Goal: Transaction & Acquisition: Purchase product/service

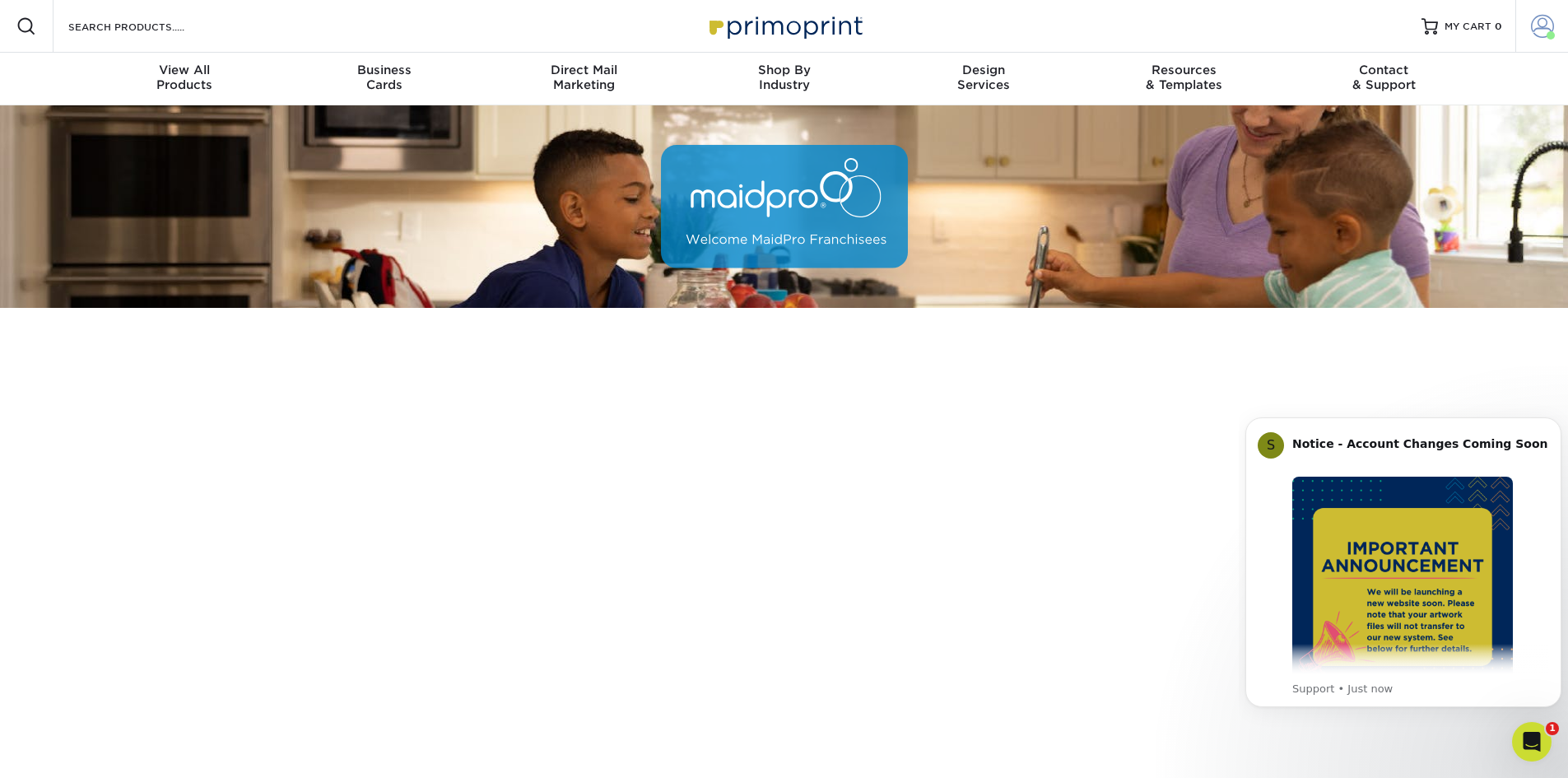
click at [1532, 28] on span at bounding box center [1542, 26] width 23 height 23
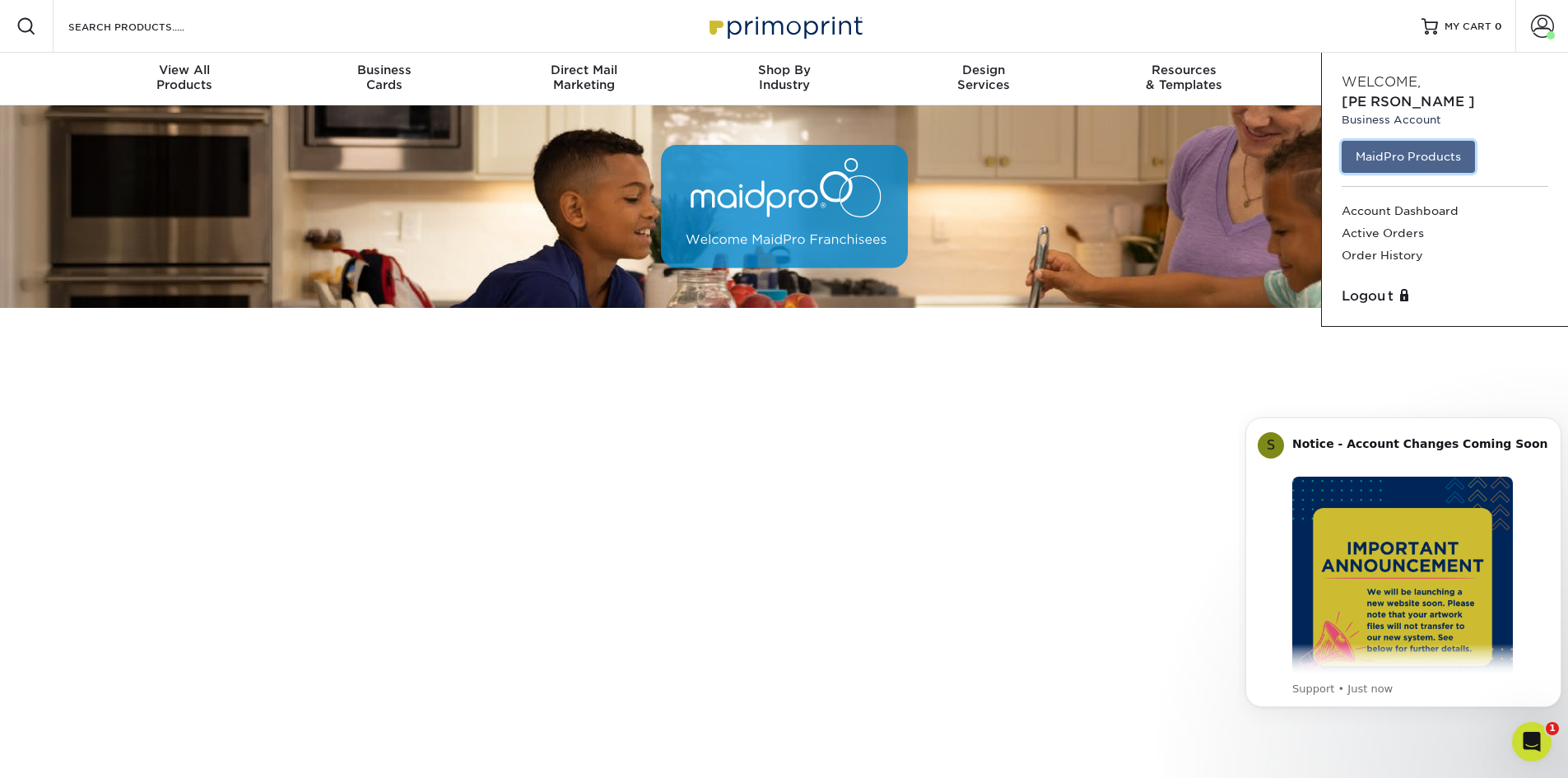
click at [1431, 141] on link "MaidPro Products" at bounding box center [1408, 156] width 133 height 32
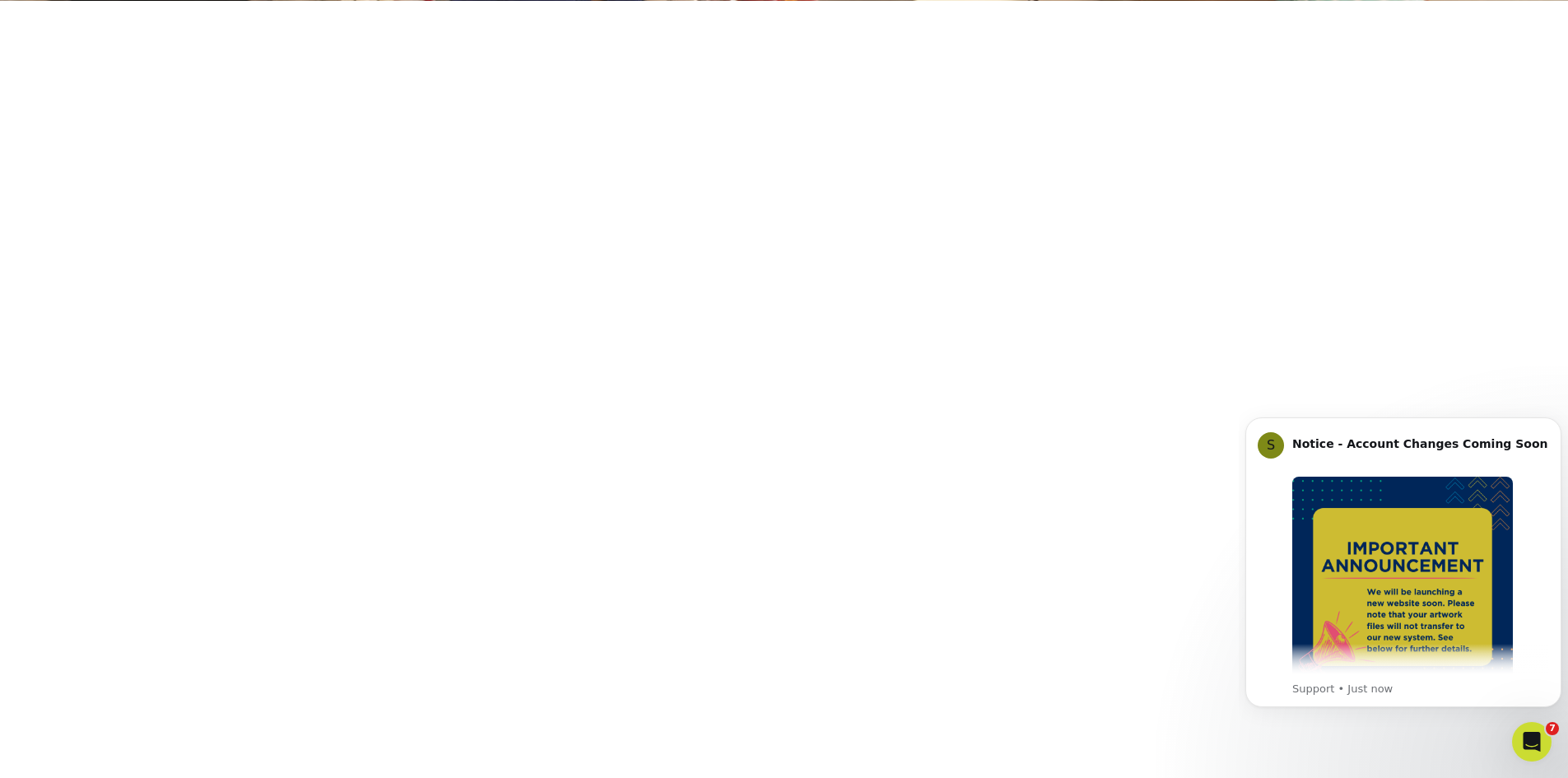
scroll to position [308, 0]
click at [1557, 422] on icon "Dismiss notification" at bounding box center [1556, 422] width 6 height 6
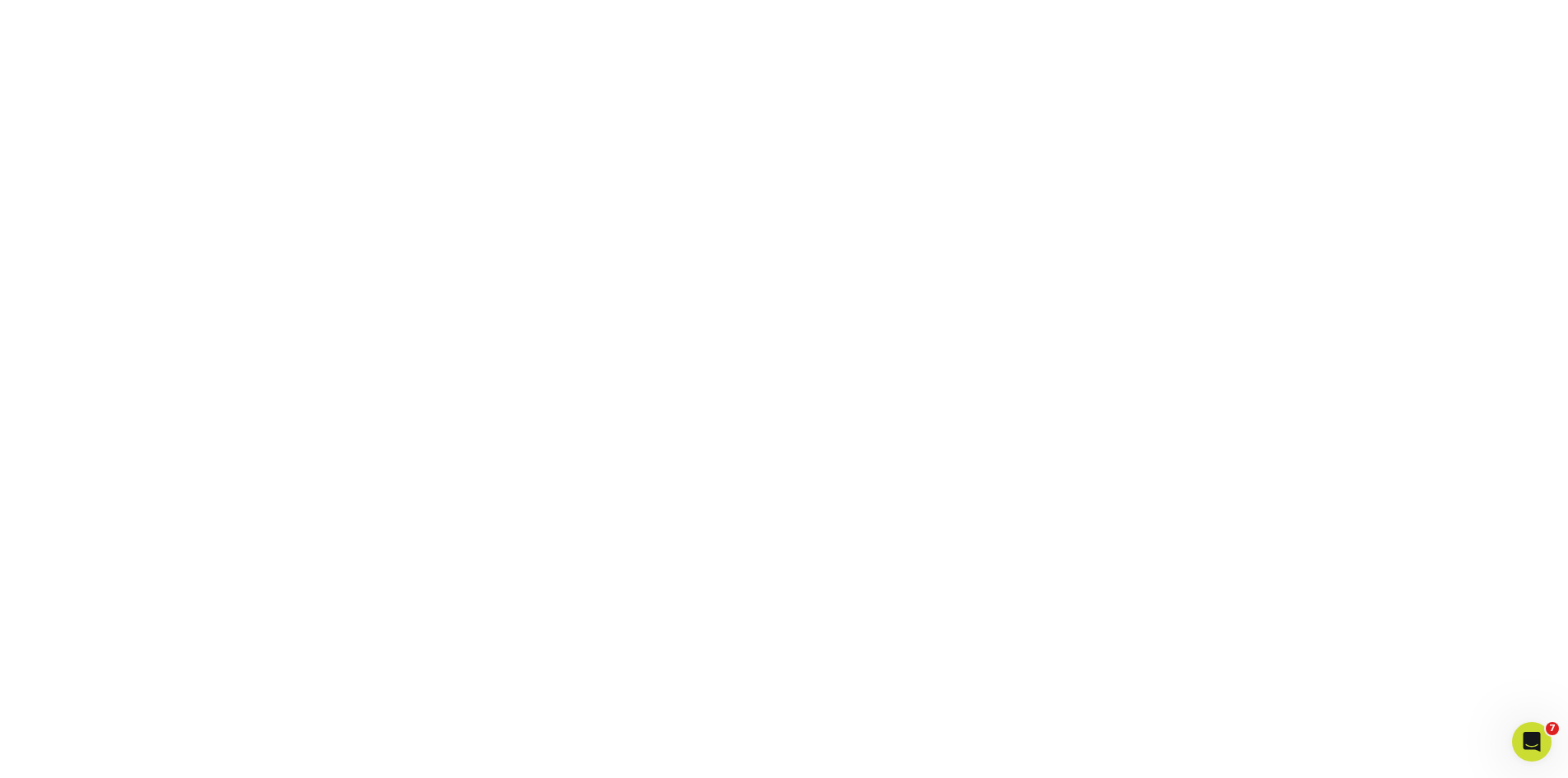
scroll to position [226, 0]
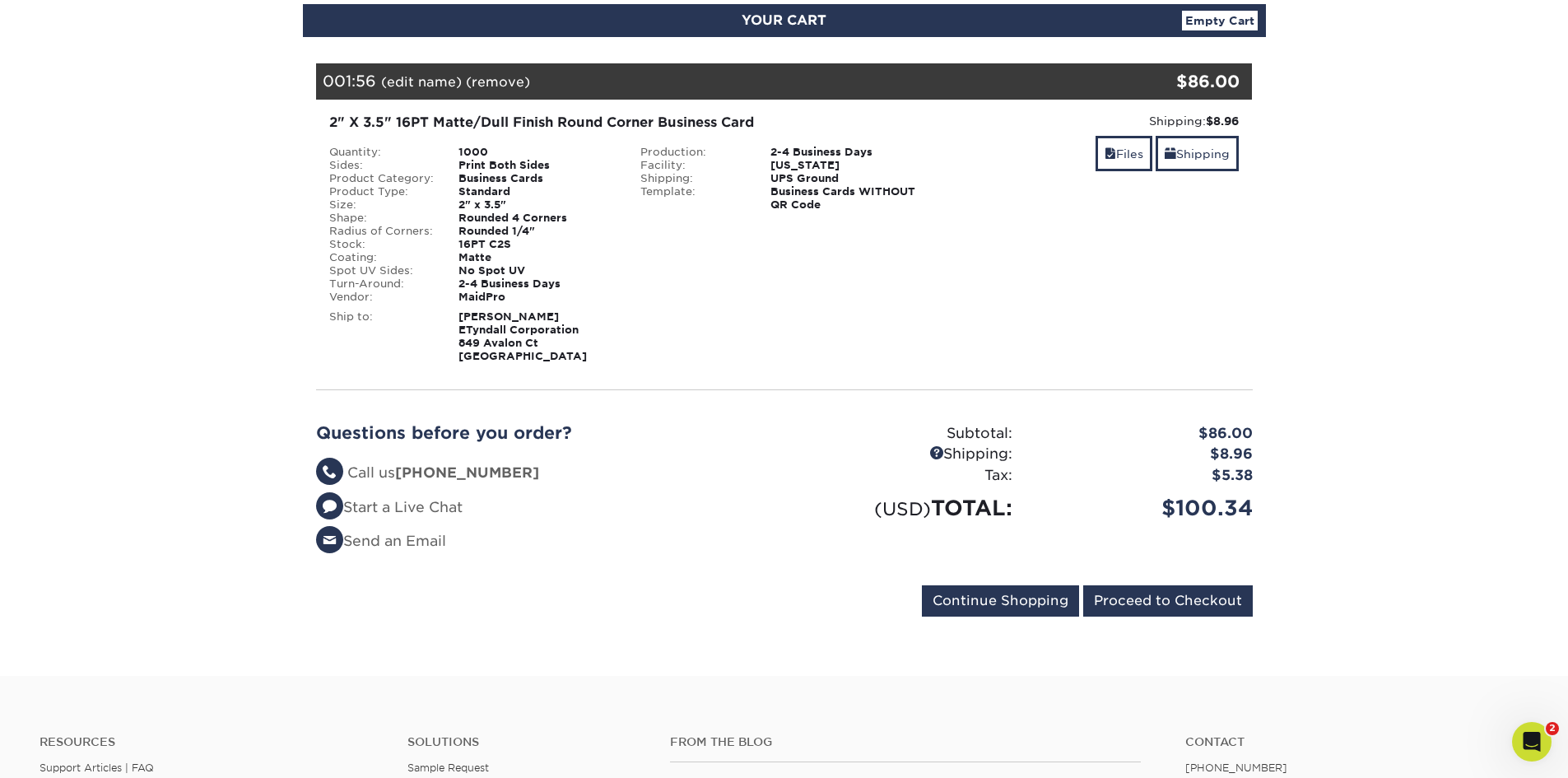
scroll to position [247, 0]
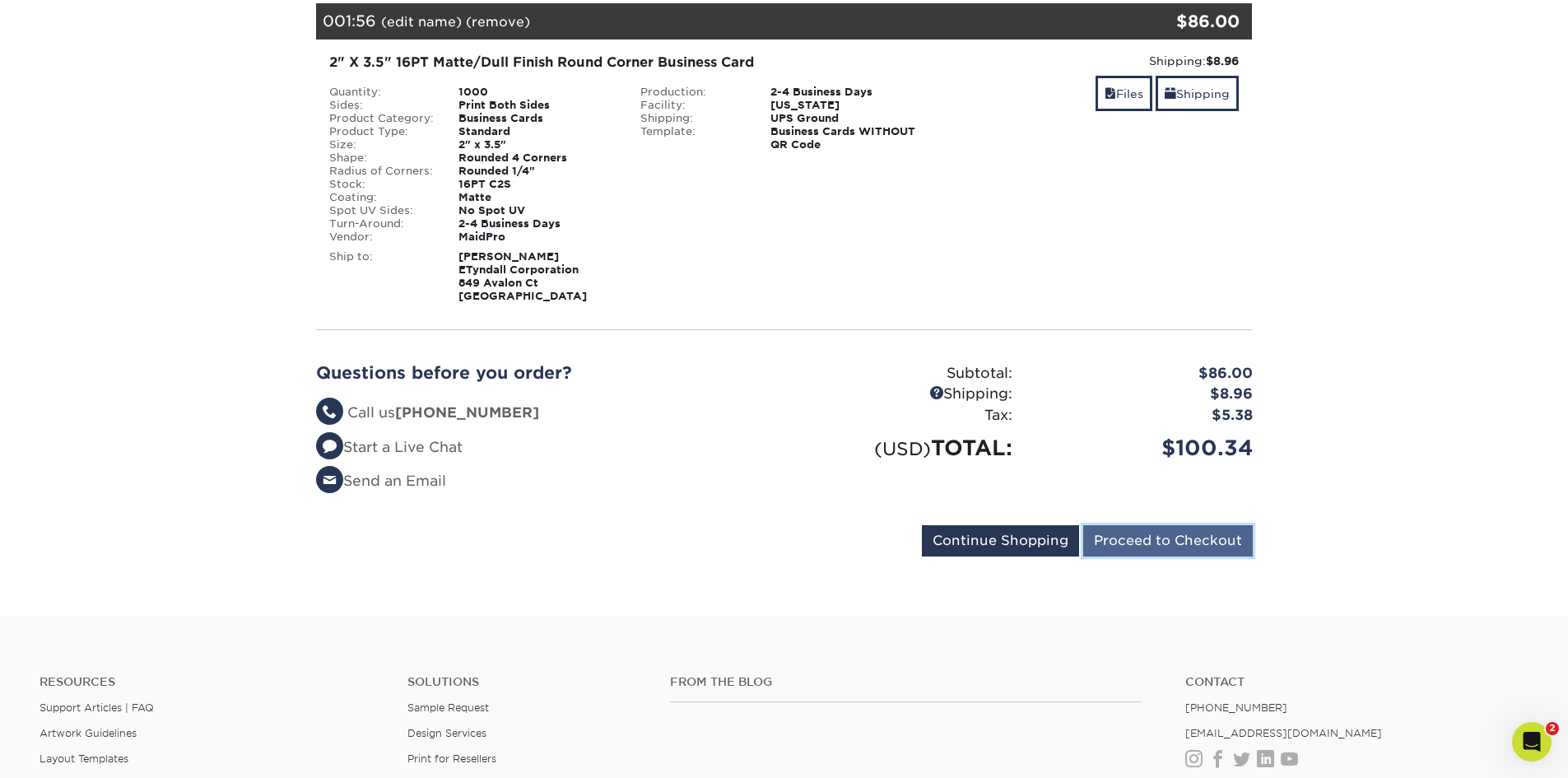
click at [1124, 545] on input "Proceed to Checkout" at bounding box center [1167, 540] width 170 height 32
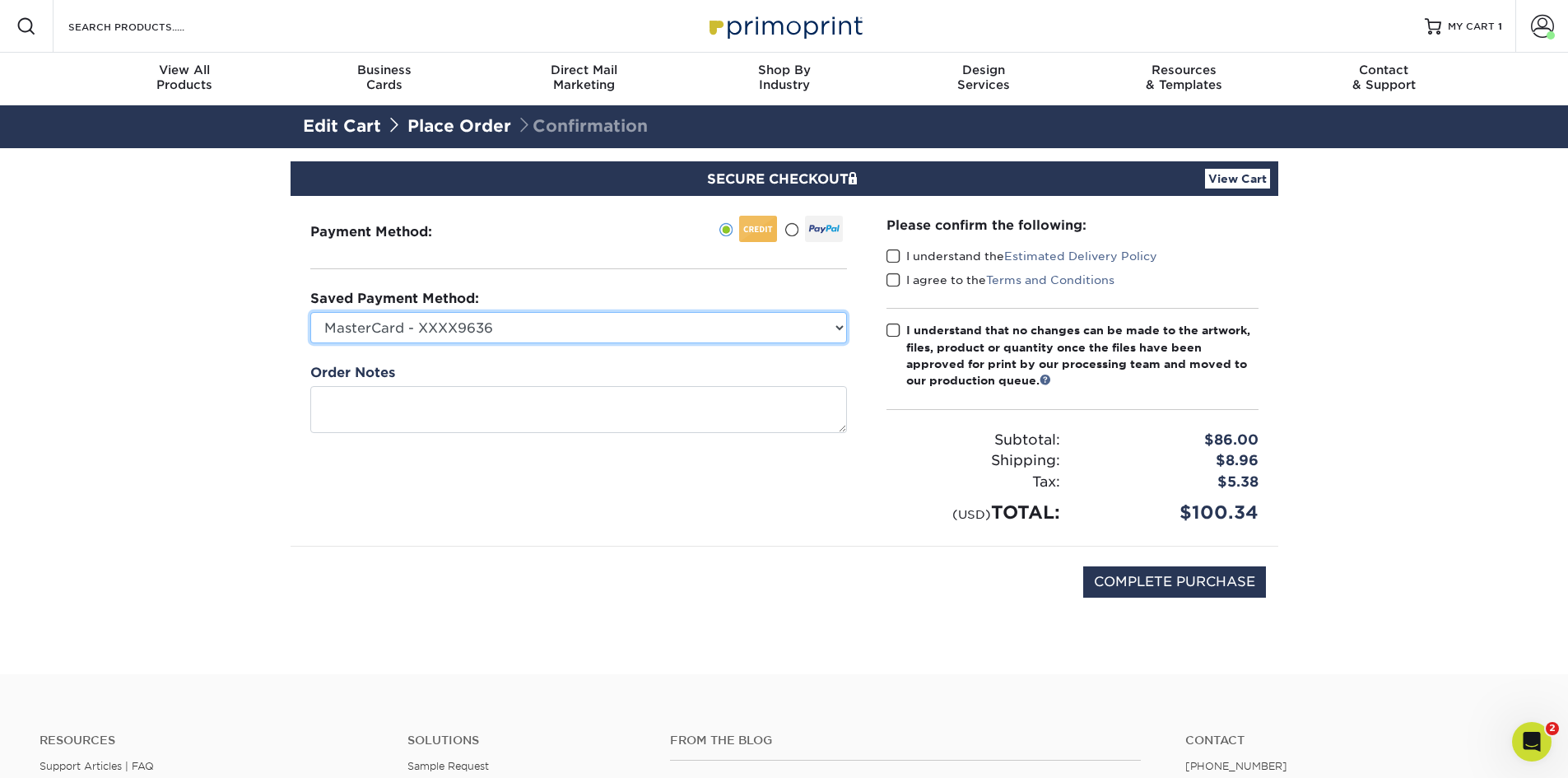
click at [502, 326] on select "MasterCard - XXXX9636 New Credit Card" at bounding box center [579, 327] width 537 height 32
select select
click at [310, 312] on select "MasterCard - XXXX9636 New Credit Card" at bounding box center [579, 327] width 537 height 32
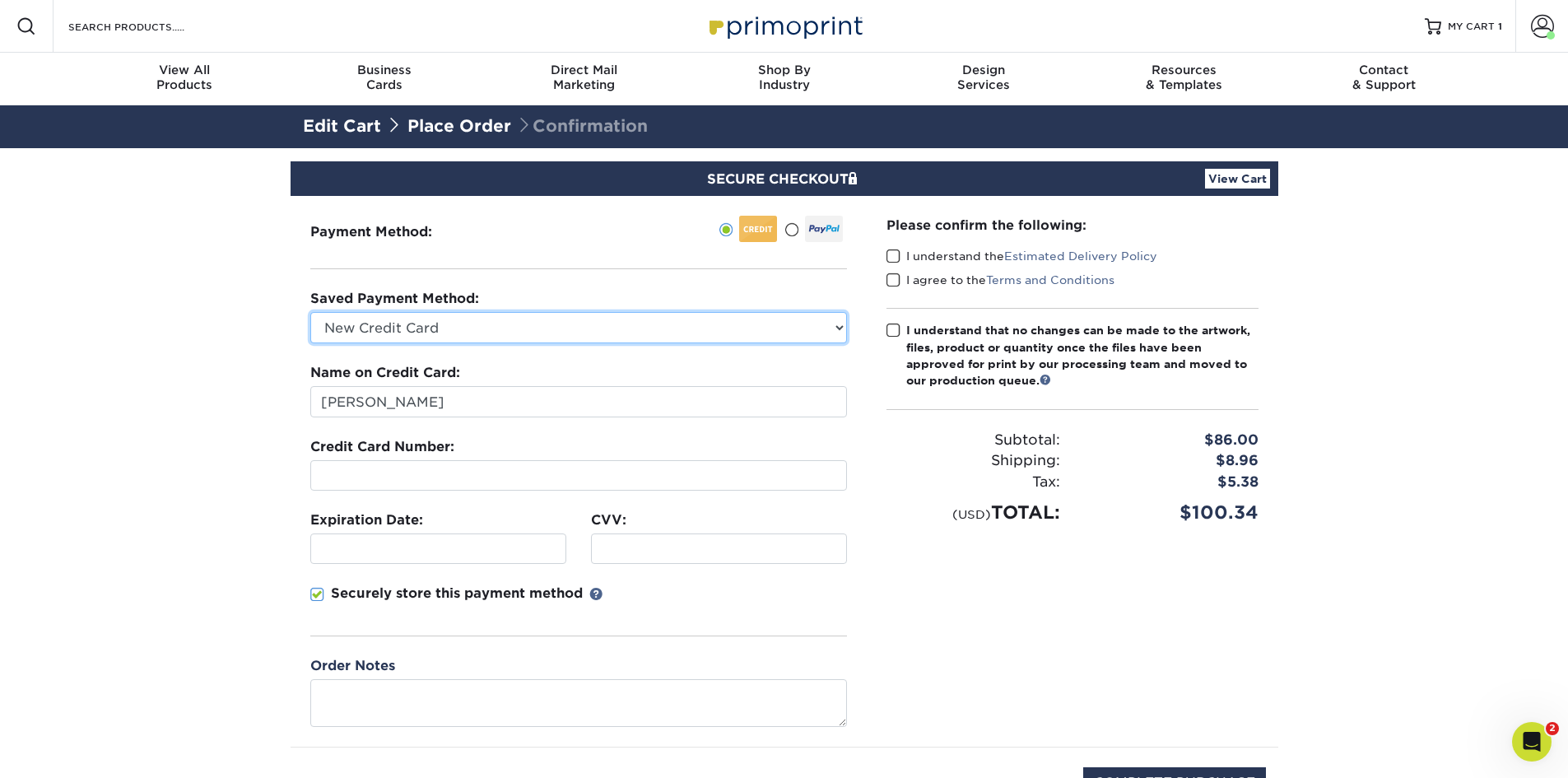
click at [511, 317] on select "MasterCard - XXXX9636 New Credit Card" at bounding box center [579, 327] width 537 height 32
click at [491, 335] on select "MasterCard - XXXX9636 New Credit Card" at bounding box center [579, 327] width 537 height 32
click at [455, 484] on div at bounding box center [579, 475] width 537 height 31
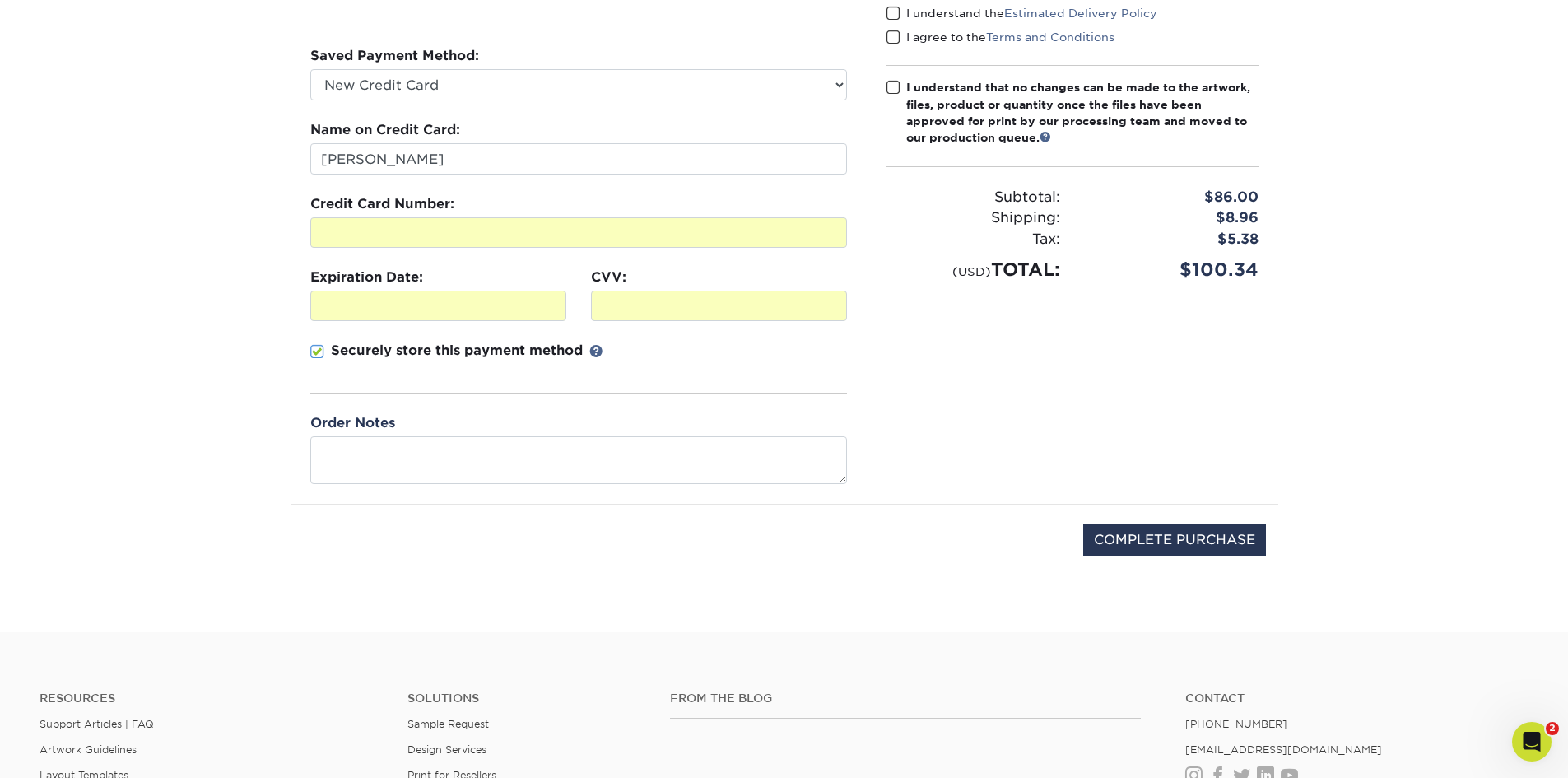
scroll to position [247, 0]
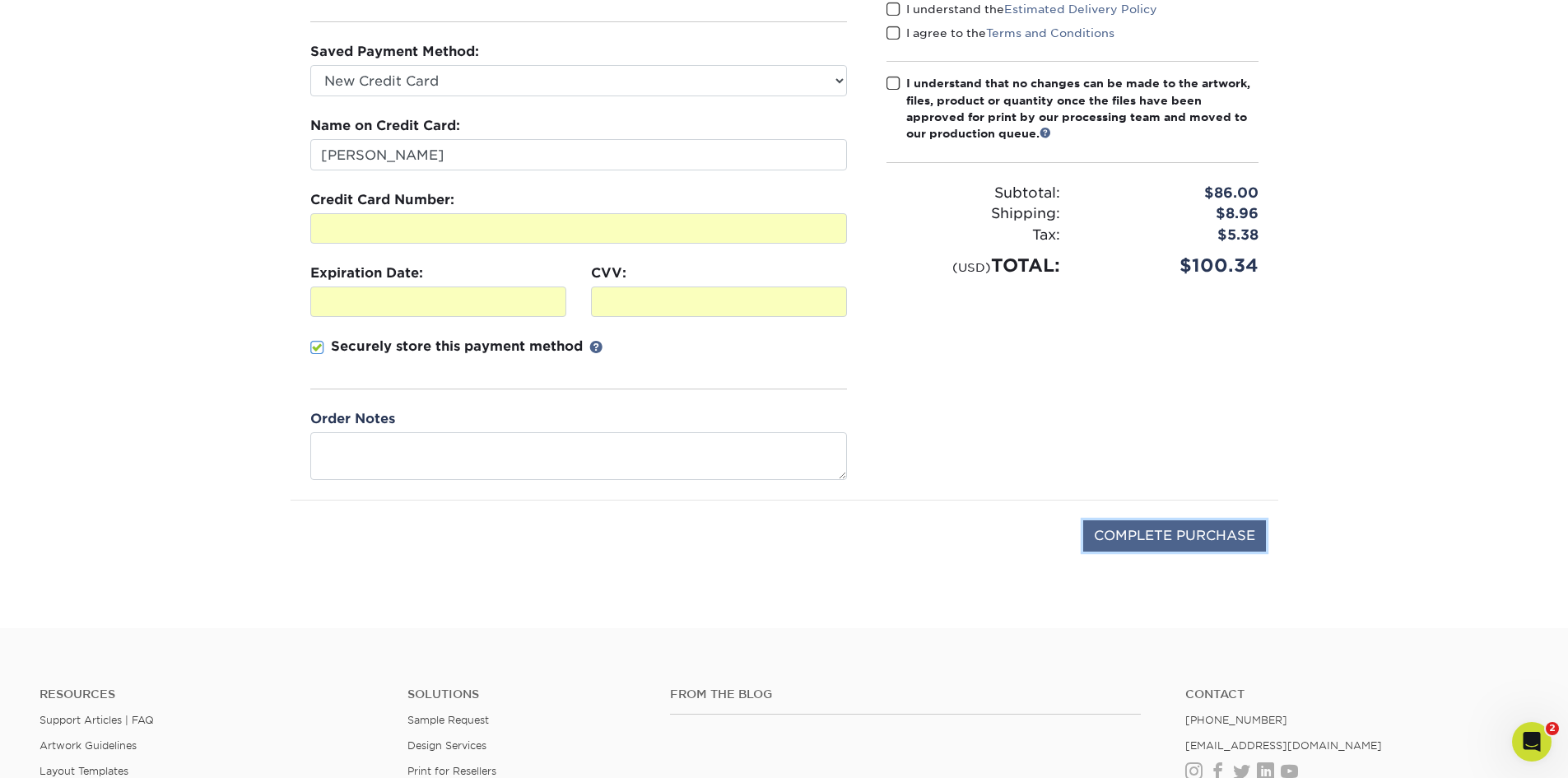
click at [1115, 529] on input "COMPLETE PURCHASE" at bounding box center [1174, 535] width 182 height 32
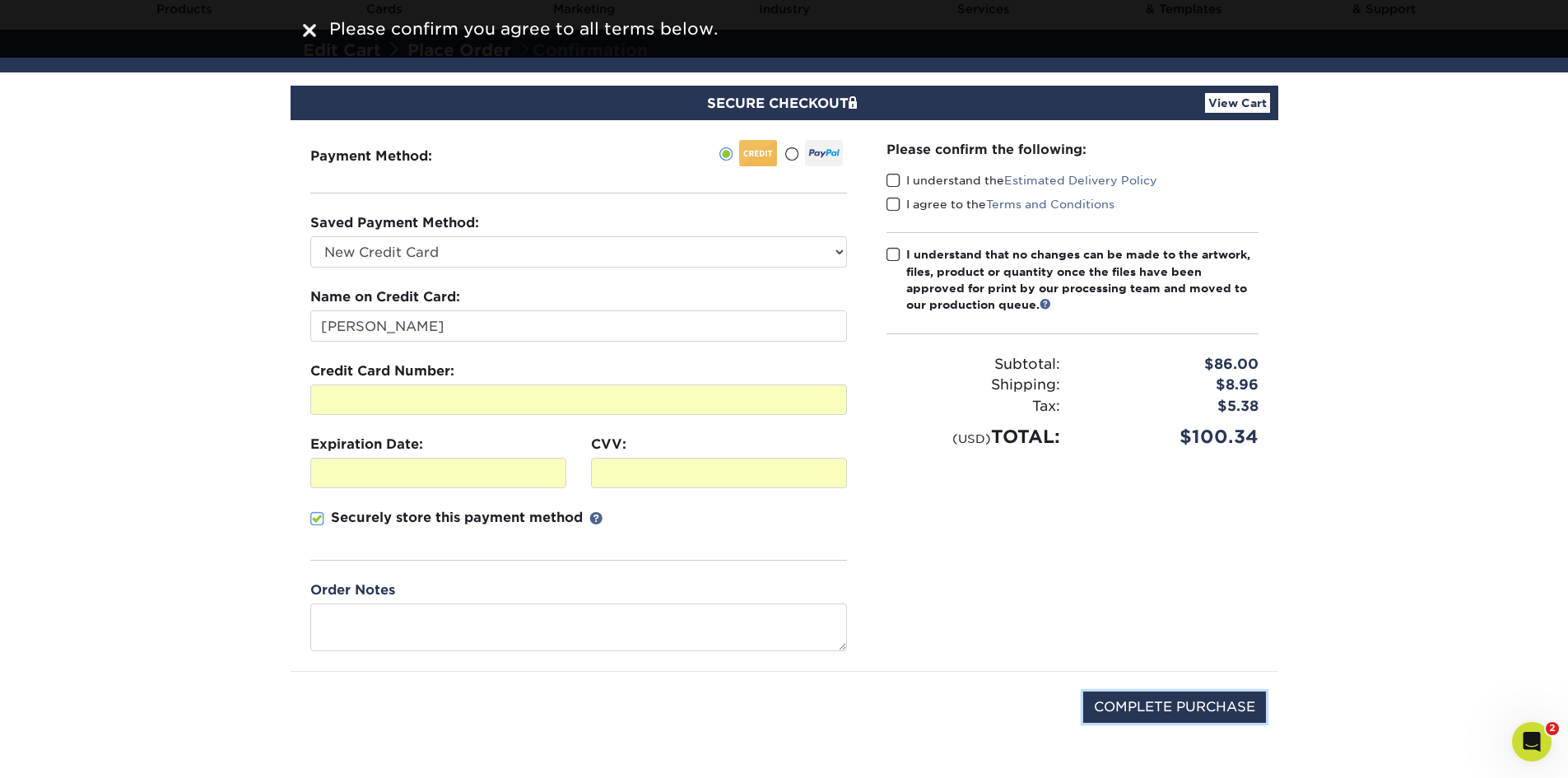
scroll to position [0, 0]
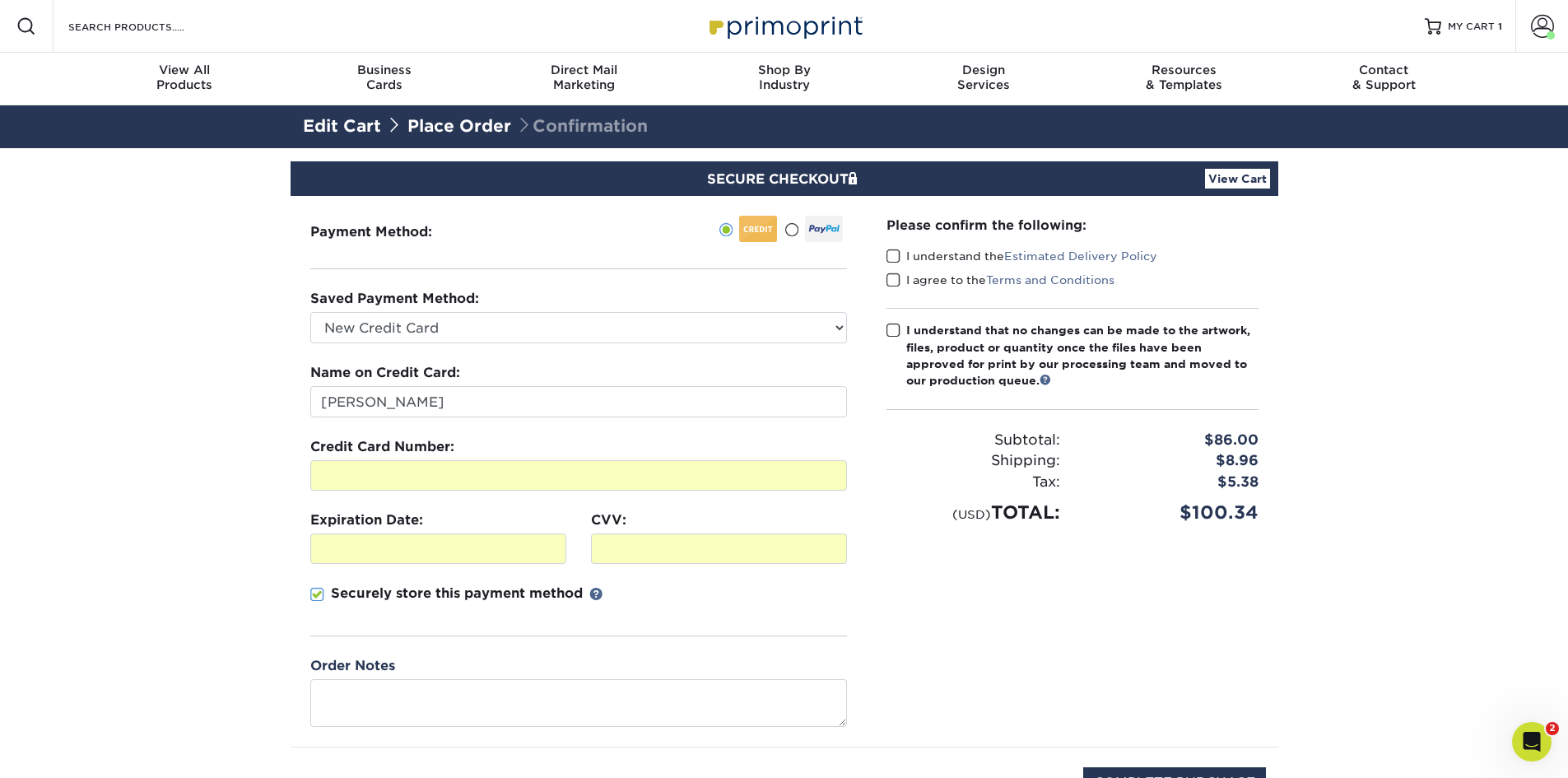
click at [895, 258] on span at bounding box center [893, 256] width 14 height 15
click at [0, 0] on input "I understand the Estimated Delivery Policy" at bounding box center [0, 0] width 0 height 0
click at [886, 275] on span at bounding box center [893, 280] width 14 height 15
click at [0, 0] on input "I agree to the Terms and Conditions" at bounding box center [0, 0] width 0 height 0
click at [891, 322] on div "Please confirm the following: I understand the Estimated Delivery Policy I agre…" at bounding box center [1072, 371] width 372 height 310
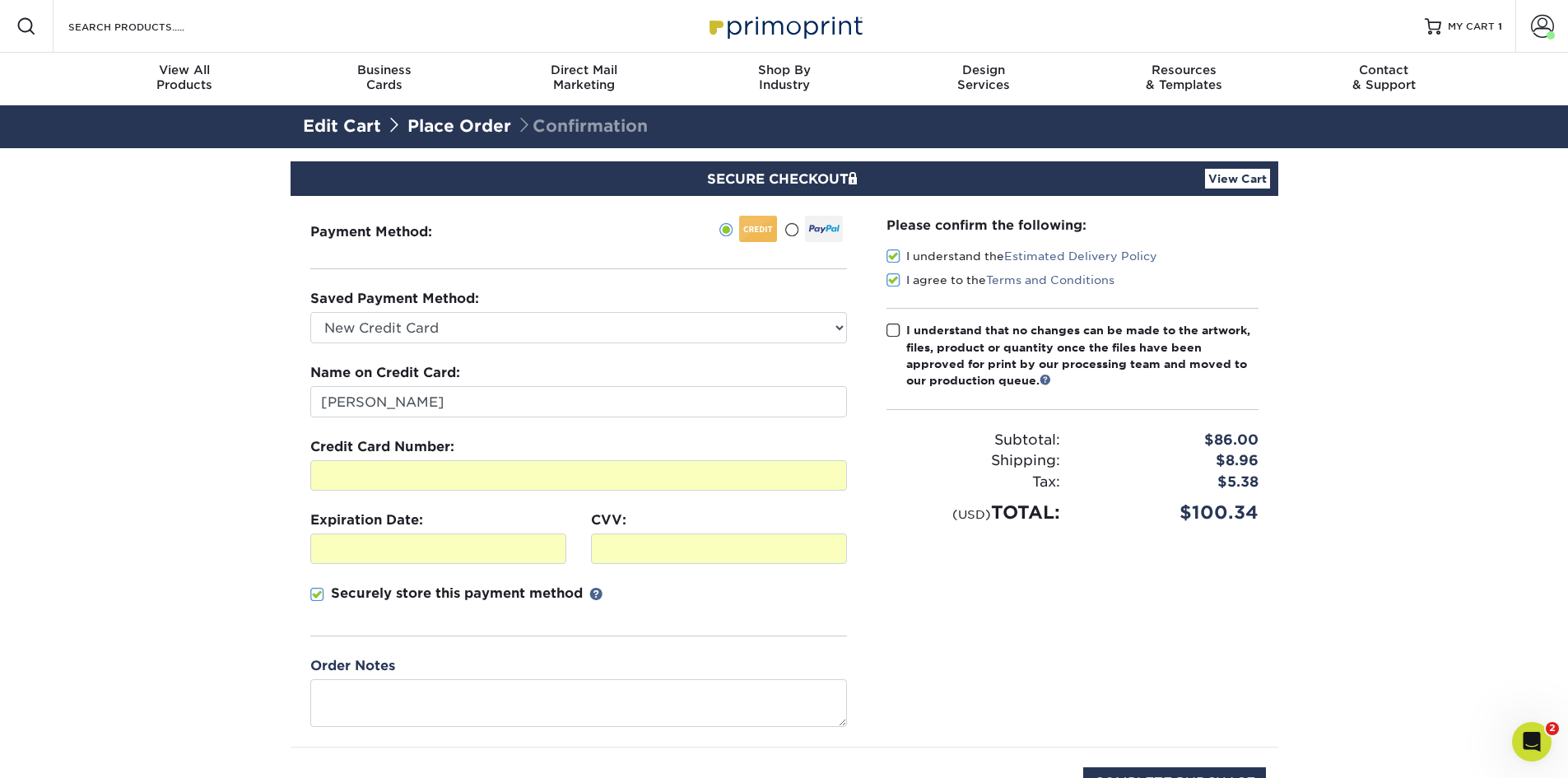
click at [891, 326] on span at bounding box center [893, 331] width 14 height 15
click at [0, 0] on input "I understand that no changes can be made to the artwork, files, product or quan…" at bounding box center [0, 0] width 0 height 0
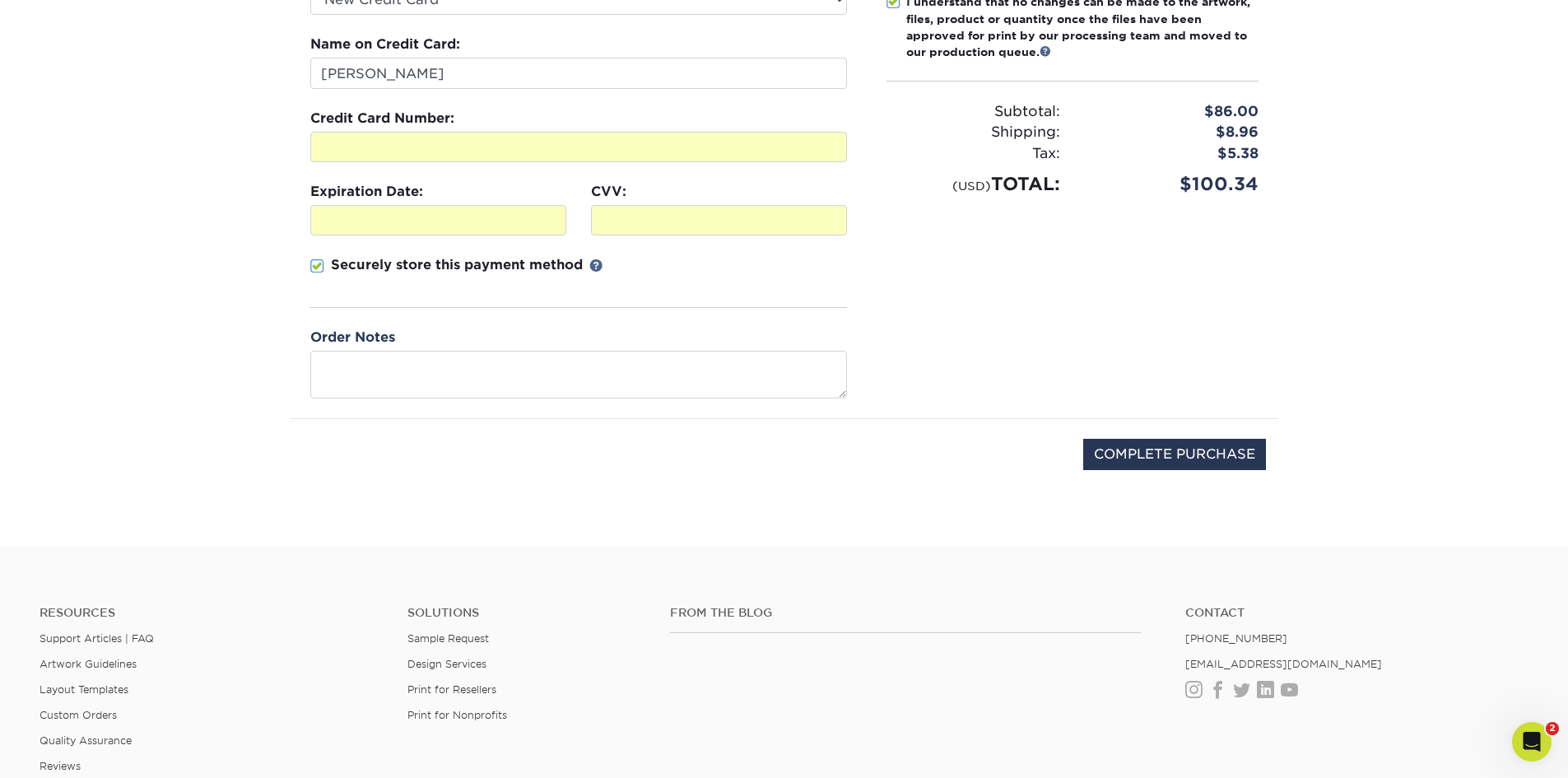
scroll to position [329, 0]
click at [1121, 453] on input "COMPLETE PURCHASE" at bounding box center [1174, 453] width 182 height 32
type input "PROCESSING, PLEASE WAIT..."
